Goal: Information Seeking & Learning: Learn about a topic

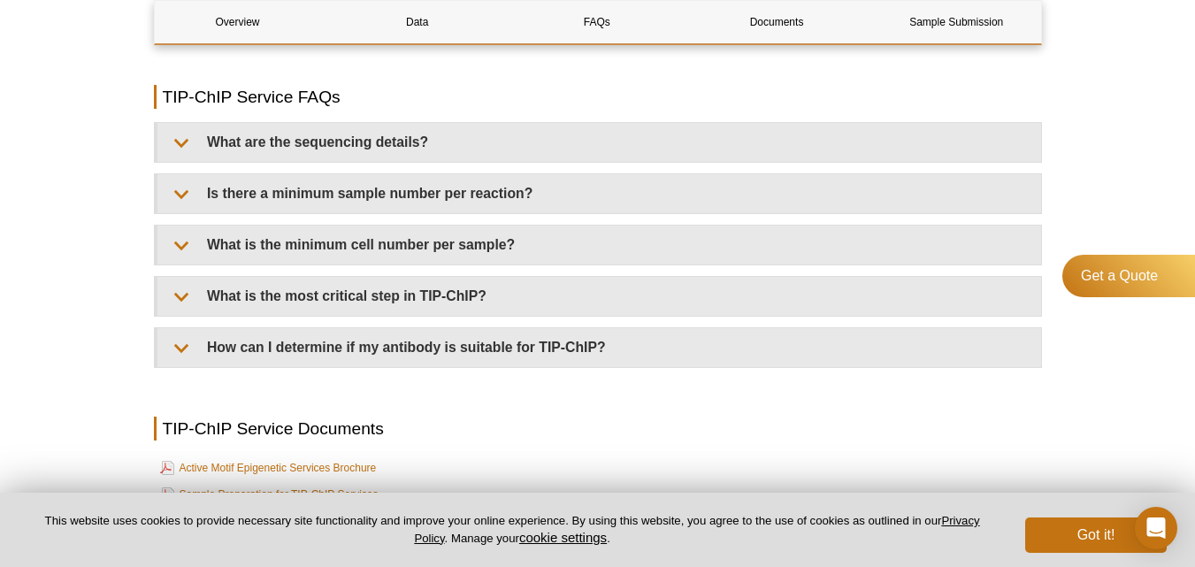
scroll to position [4182, 0]
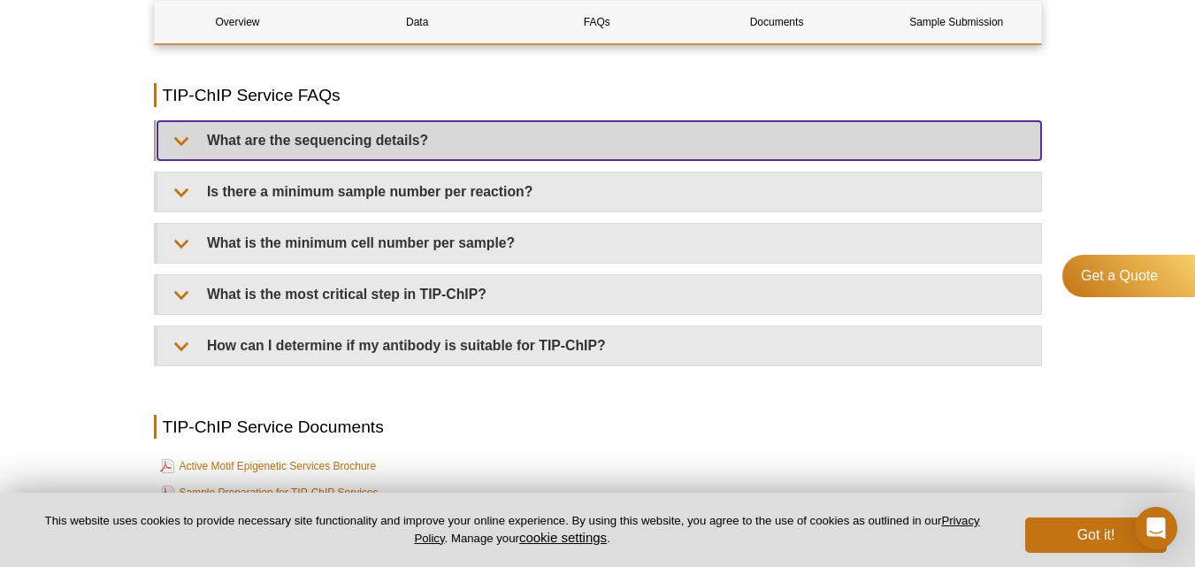
click at [191, 140] on summary "What are the sequencing details?" at bounding box center [599, 140] width 884 height 39
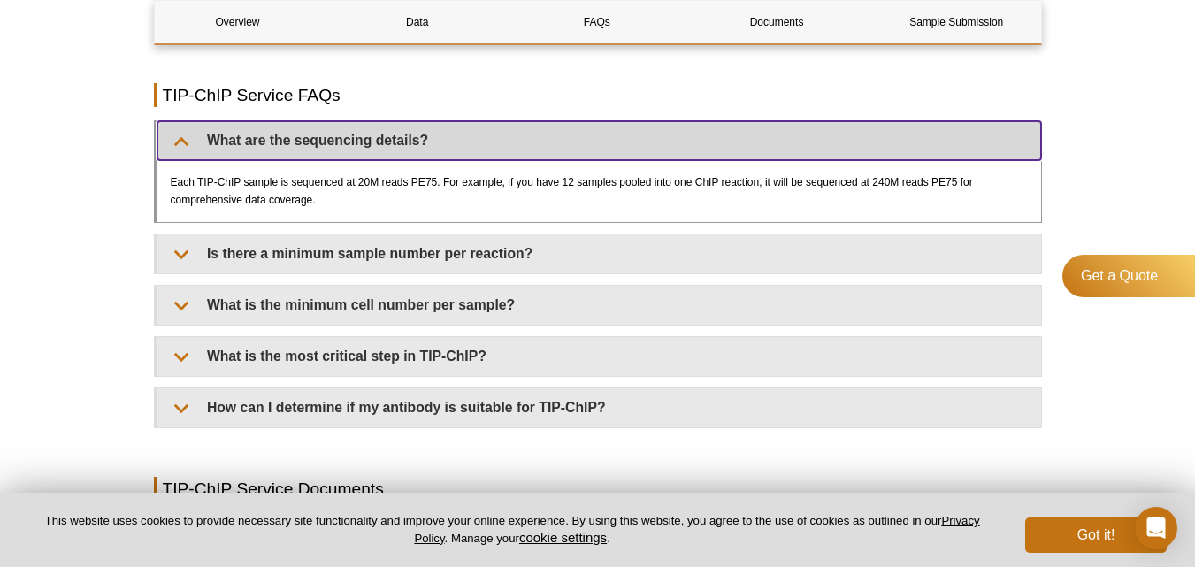
click at [191, 141] on summary "What are the sequencing details?" at bounding box center [599, 140] width 884 height 39
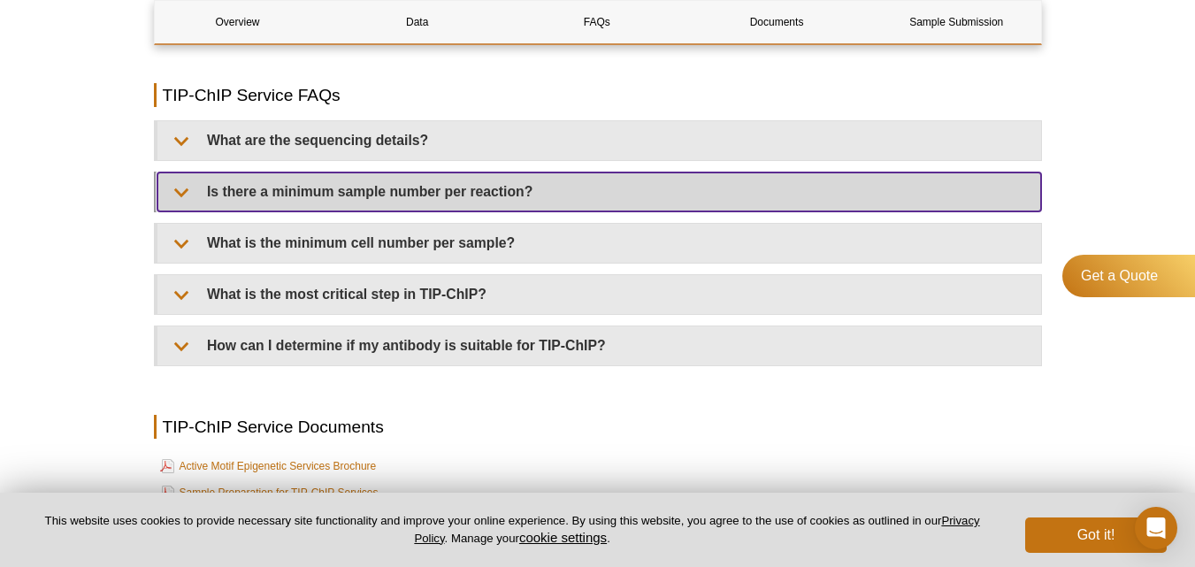
click at [190, 192] on summary "Is there a minimum sample number per reaction?" at bounding box center [599, 191] width 884 height 39
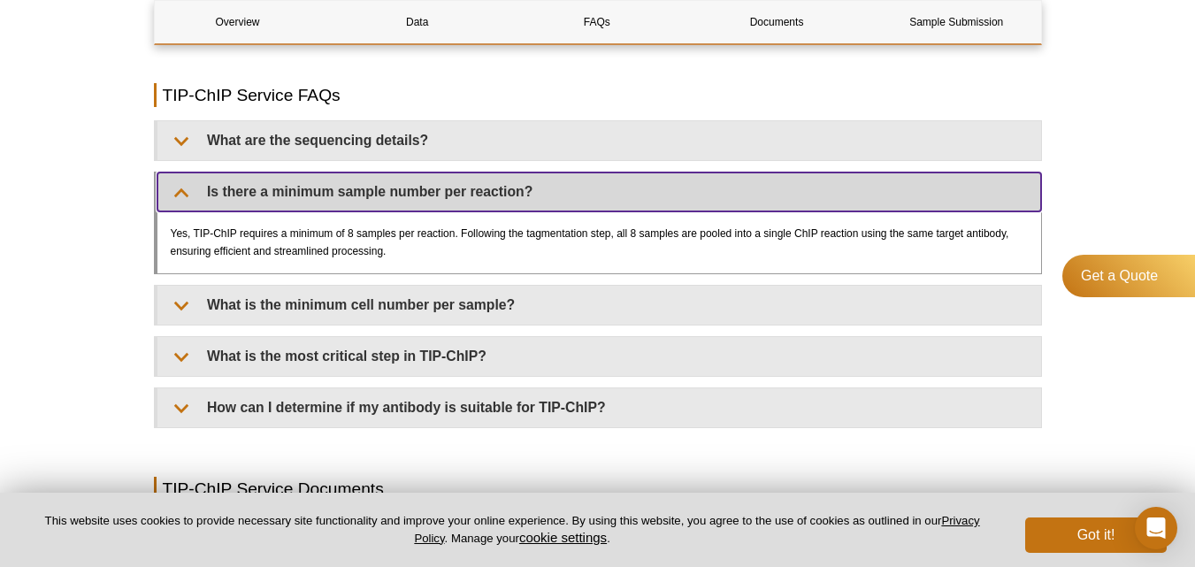
click at [192, 196] on summary "Is there a minimum sample number per reaction?" at bounding box center [599, 191] width 884 height 39
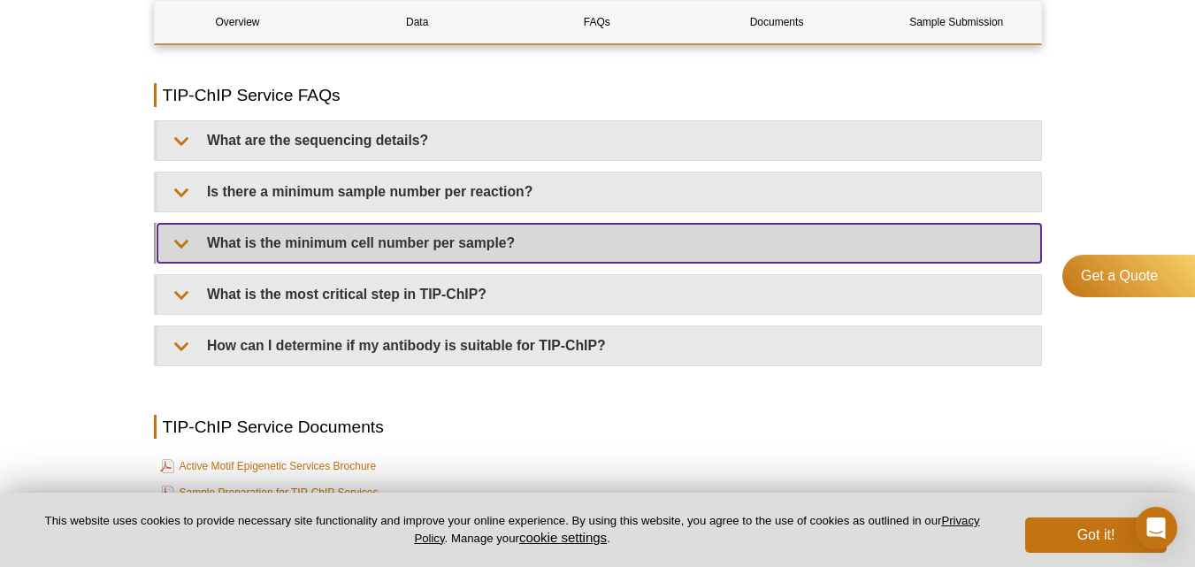
click at [194, 237] on summary "What is the minimum cell number per sample?" at bounding box center [599, 243] width 884 height 39
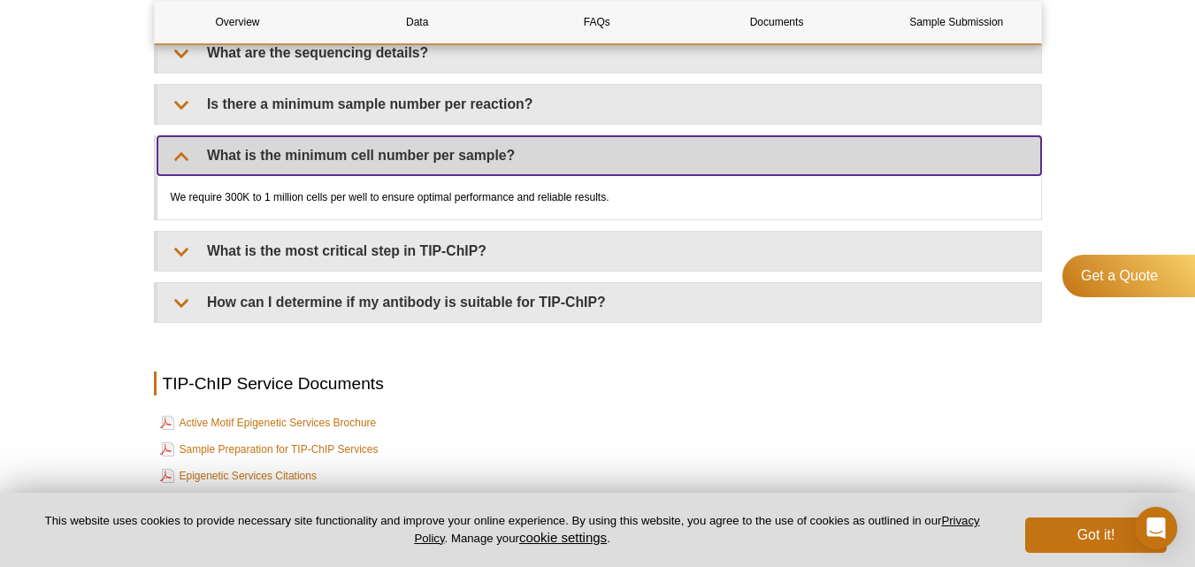
scroll to position [4270, 0]
click at [190, 157] on summary "What is the minimum cell number per sample?" at bounding box center [599, 154] width 884 height 39
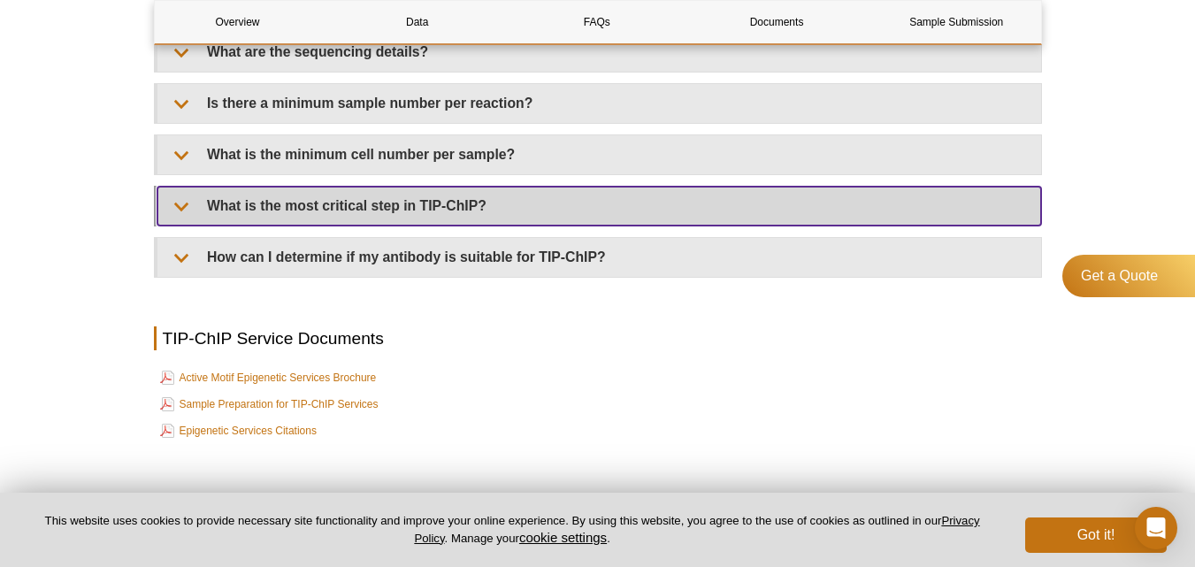
click at [188, 195] on summary "What is the most critical step in TIP-ChIP?" at bounding box center [599, 206] width 884 height 39
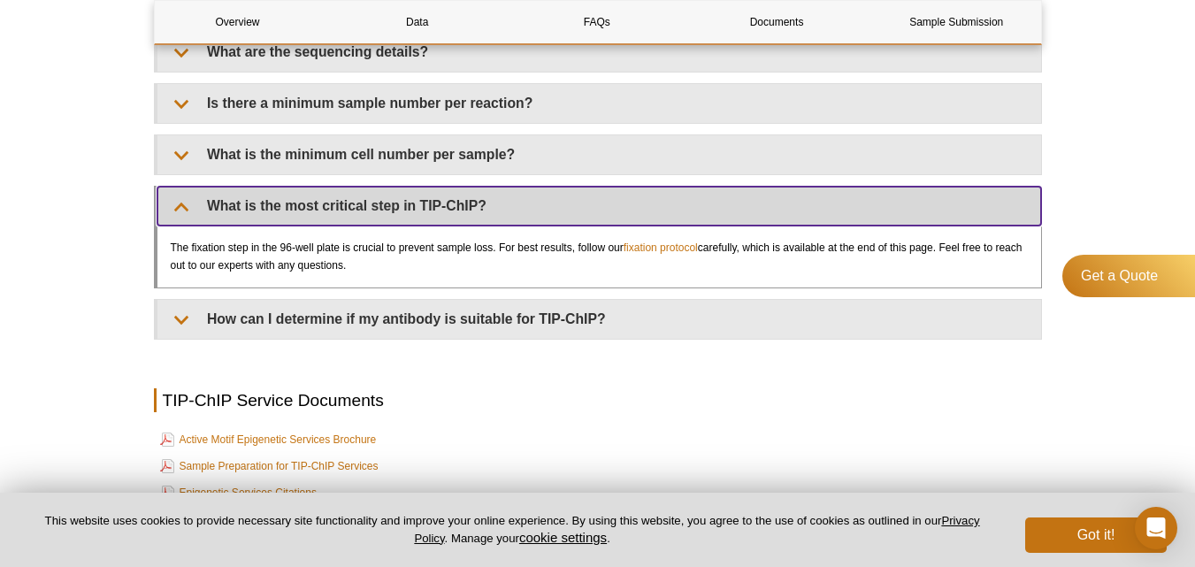
click at [201, 199] on summary "What is the most critical step in TIP-ChIP?" at bounding box center [599, 206] width 884 height 39
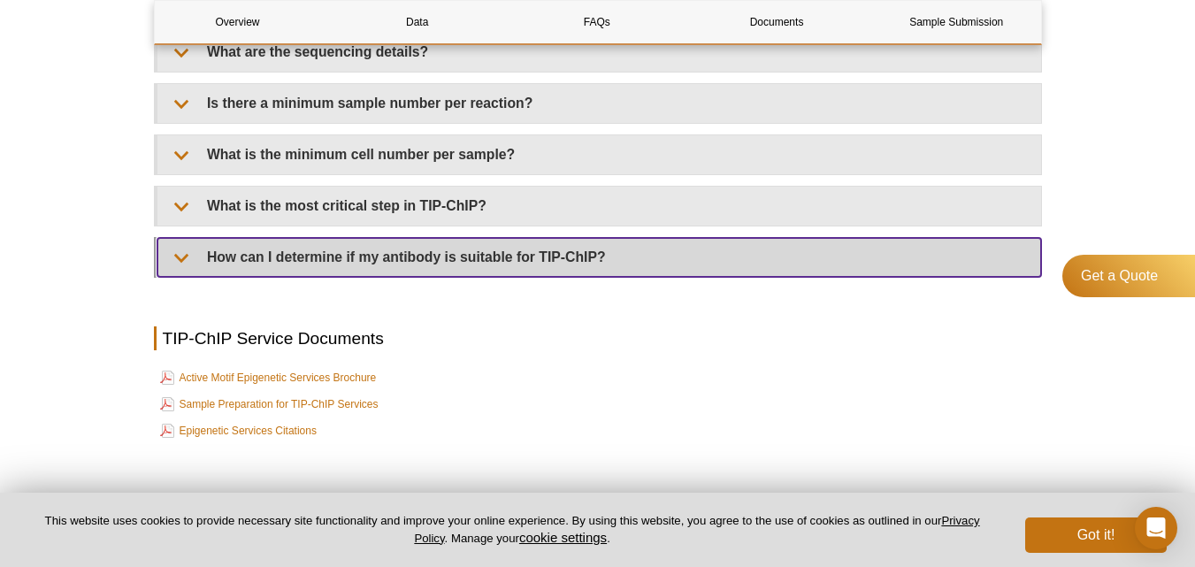
click at [185, 246] on summary "How can I determine if my antibody is suitable for TIP-ChIP?" at bounding box center [599, 257] width 884 height 39
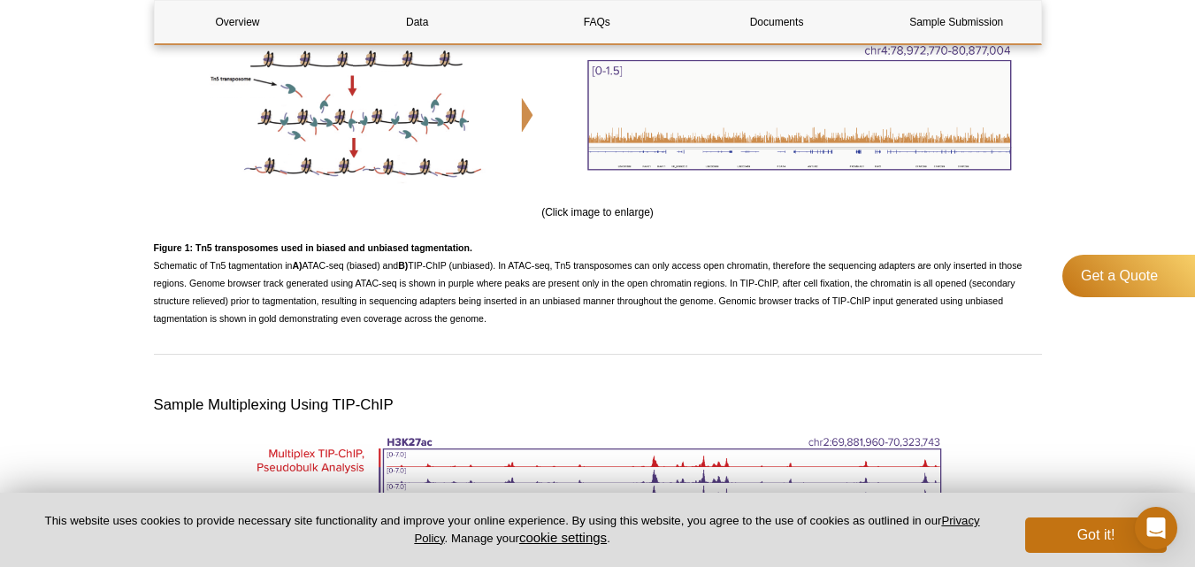
scroll to position [2064, 0]
